Goal: Information Seeking & Learning: Learn about a topic

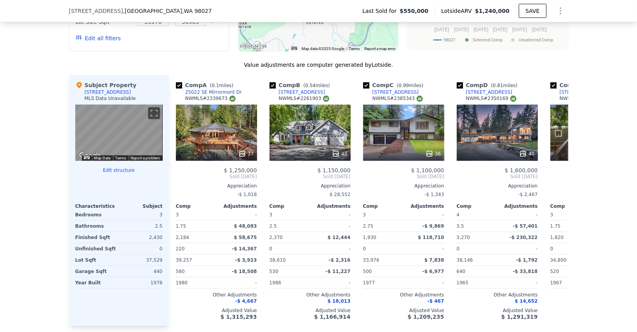
scroll to position [0, 5]
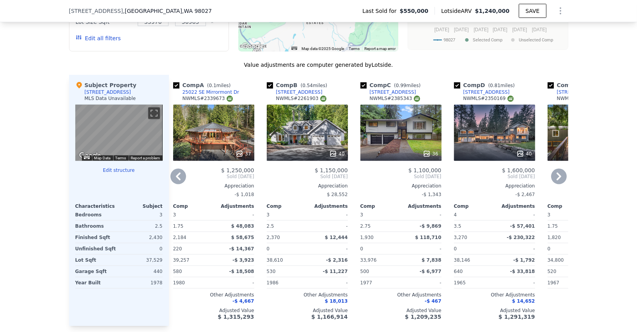
click at [410, 122] on div "36" at bounding box center [401, 133] width 81 height 56
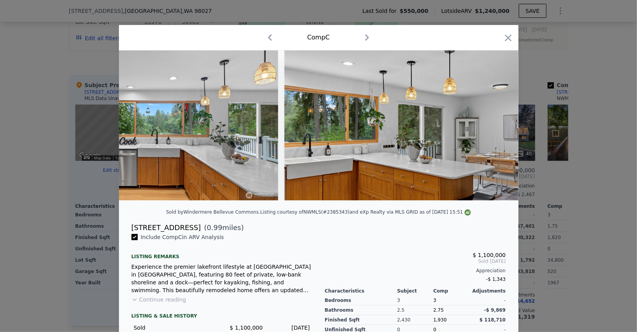
scroll to position [0, 1895]
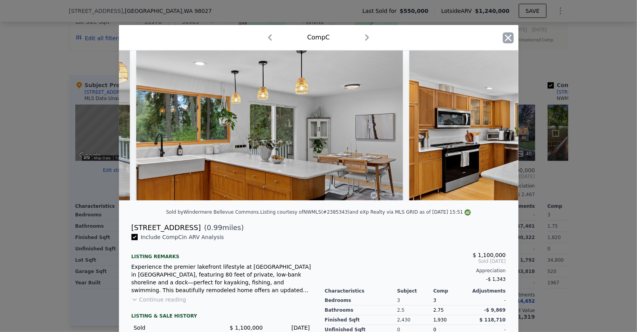
click at [505, 37] on icon "button" at bounding box center [508, 37] width 11 height 11
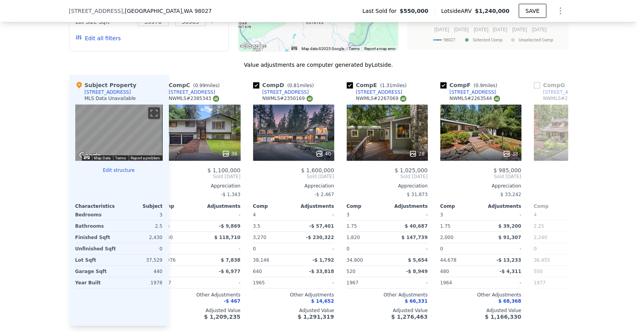
scroll to position [0, 208]
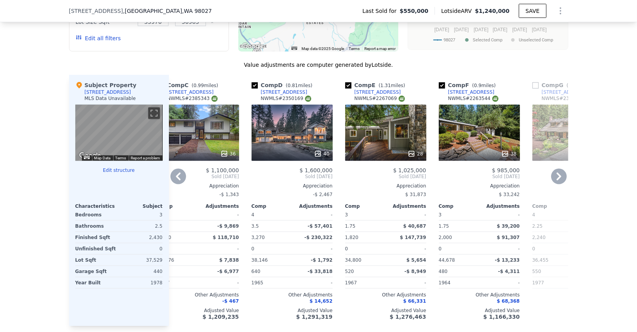
click at [473, 141] on div "38" at bounding box center [479, 133] width 81 height 56
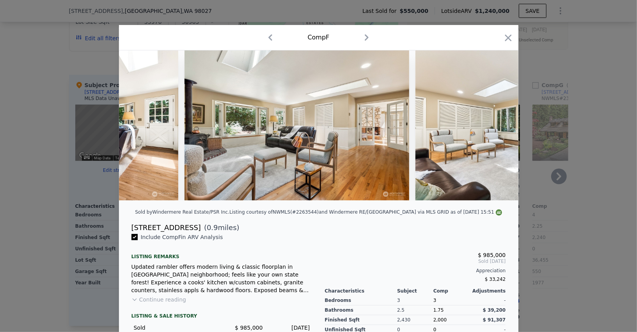
scroll to position [0, 3201]
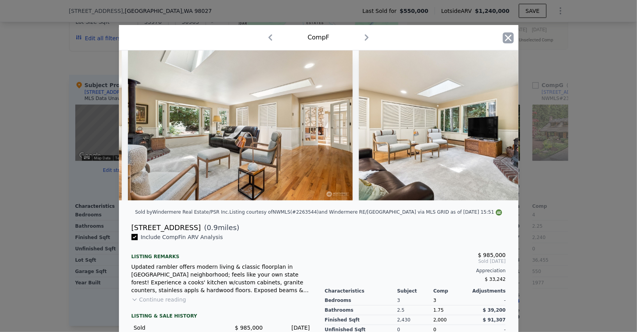
click at [506, 40] on icon "button" at bounding box center [508, 37] width 7 height 7
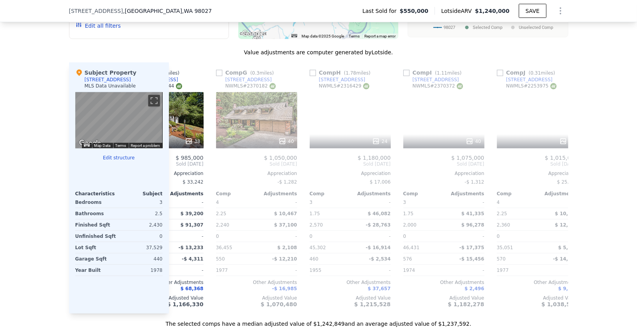
scroll to position [0, 521]
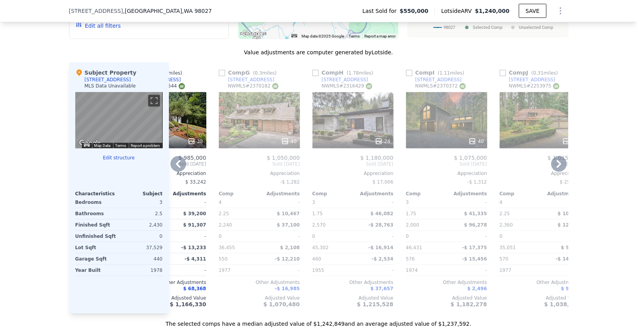
click at [330, 112] on div "24" at bounding box center [353, 120] width 81 height 56
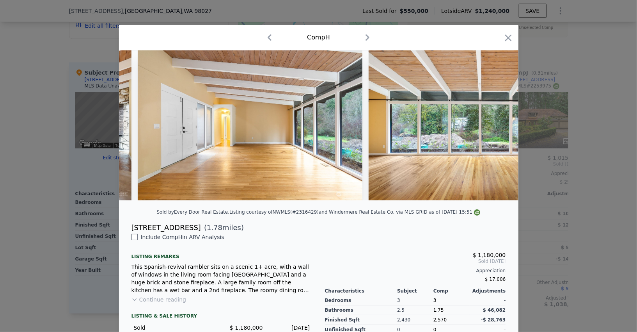
scroll to position [0, 674]
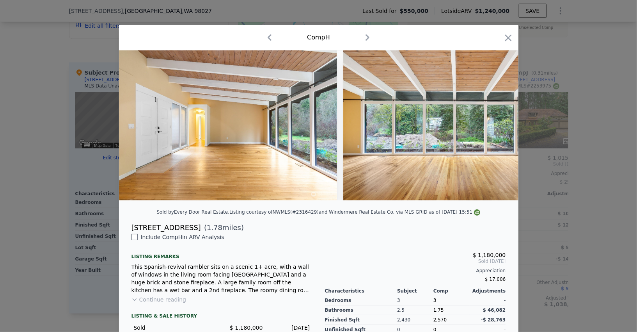
click at [542, 188] on div at bounding box center [318, 166] width 637 height 332
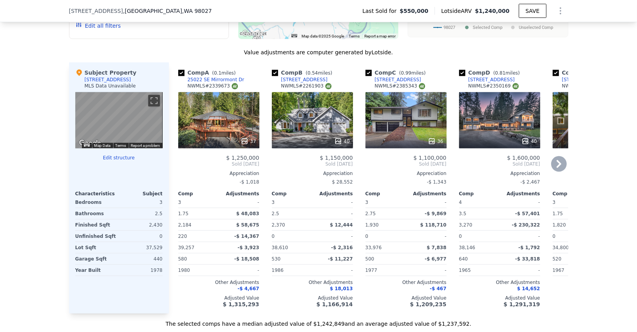
click at [231, 108] on div "37" at bounding box center [218, 120] width 81 height 56
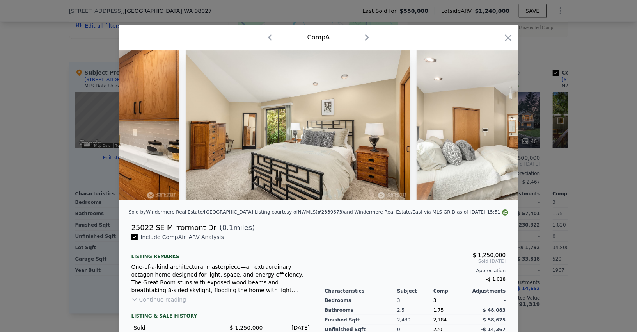
scroll to position [0, 3774]
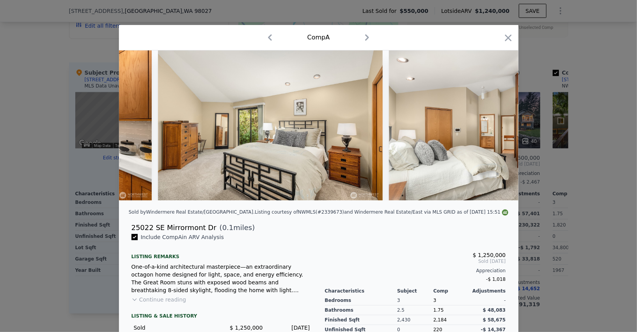
click at [615, 157] on div at bounding box center [318, 166] width 637 height 332
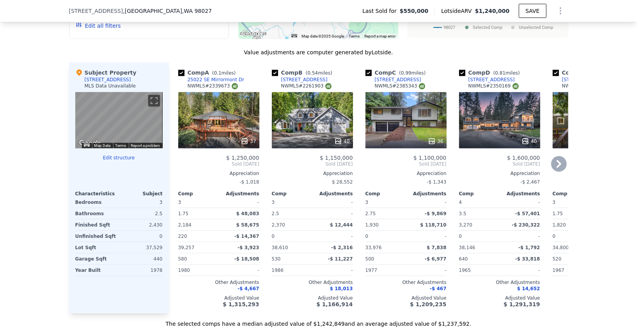
click at [508, 134] on div at bounding box center [499, 141] width 81 height 14
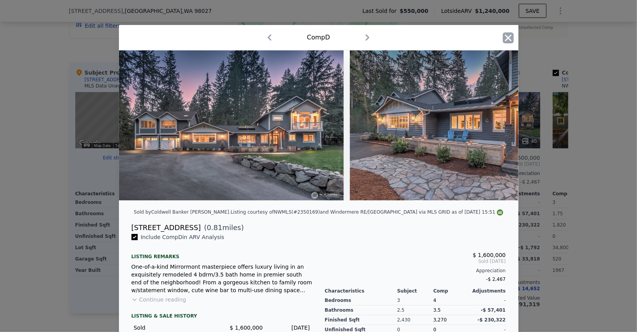
click at [507, 39] on icon "button" at bounding box center [508, 37] width 7 height 7
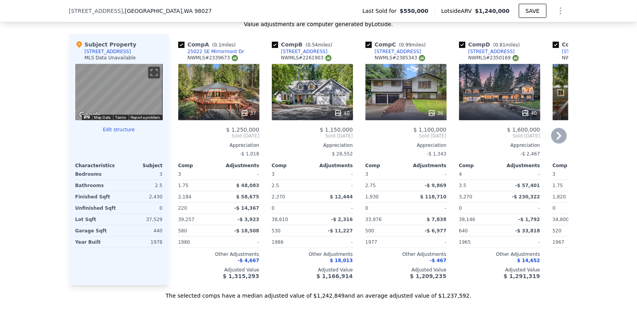
click at [231, 111] on div "37" at bounding box center [219, 113] width 75 height 8
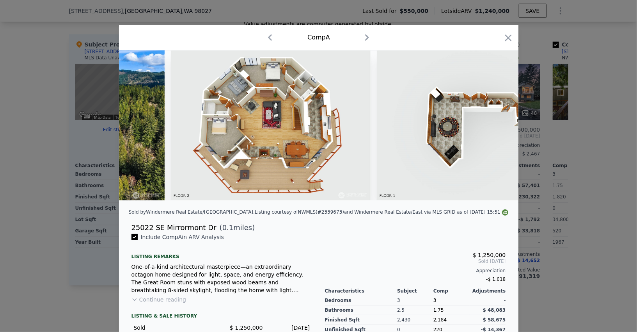
scroll to position [0, 7853]
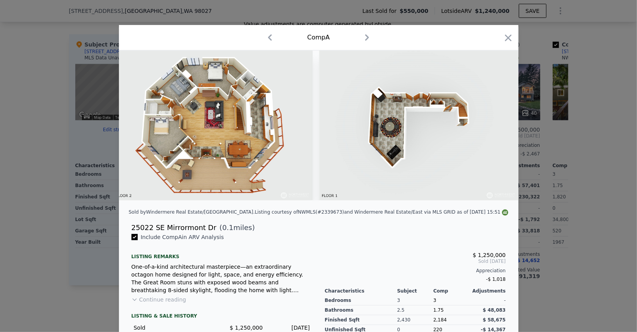
click at [64, 211] on div at bounding box center [318, 166] width 637 height 332
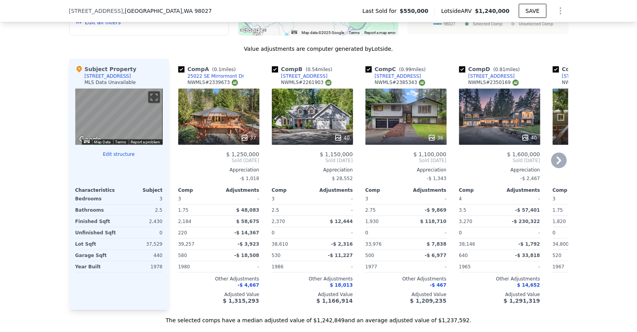
scroll to position [615, 0]
